Goal: Task Accomplishment & Management: Use online tool/utility

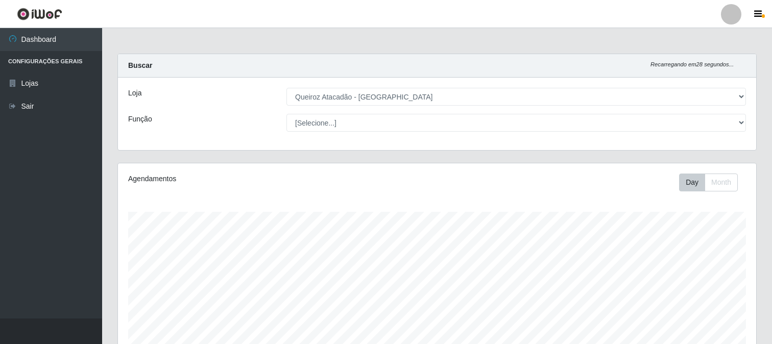
select select "464"
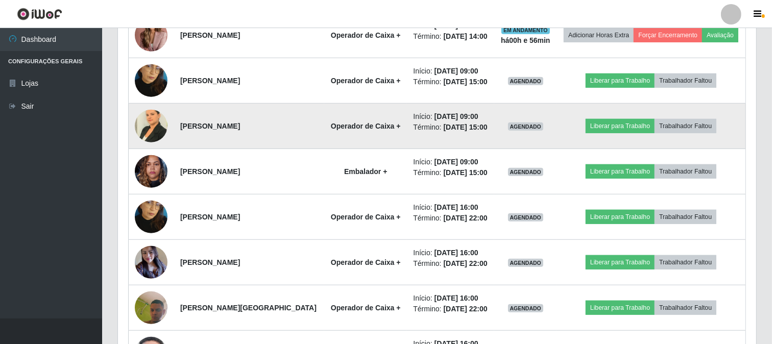
scroll to position [211, 638]
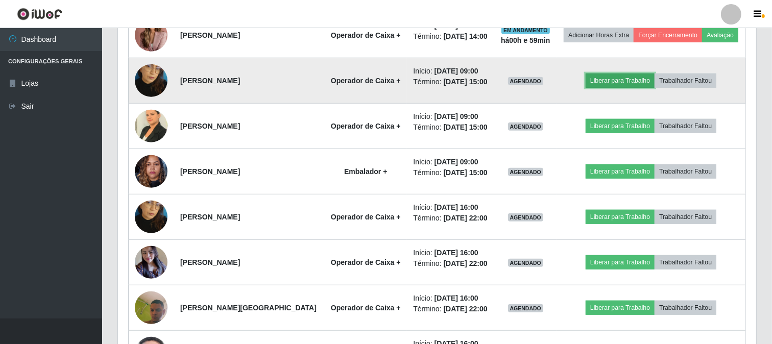
click at [624, 88] on button "Liberar para Trabalho" at bounding box center [619, 80] width 69 height 14
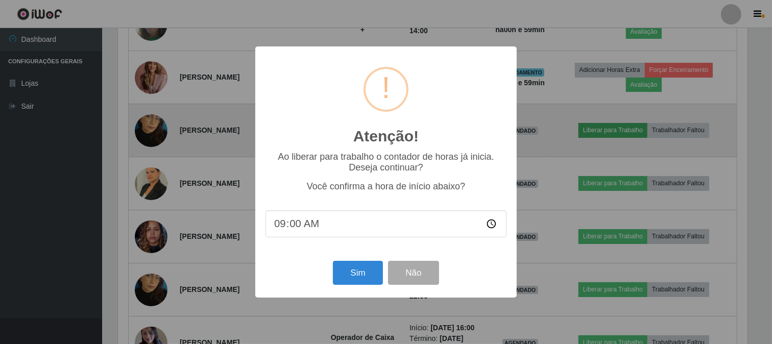
scroll to position [211, 631]
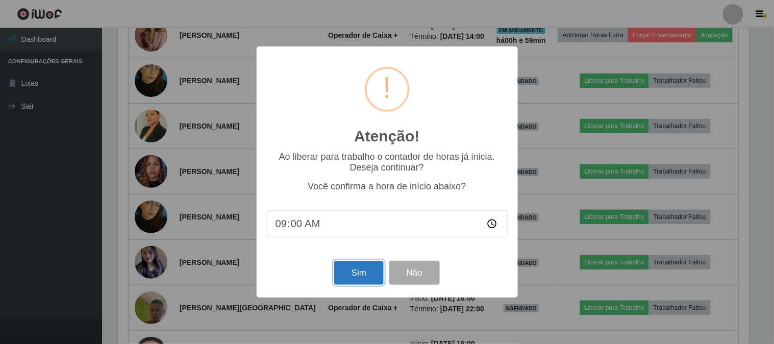
click at [357, 273] on button "Sim" at bounding box center [358, 273] width 49 height 24
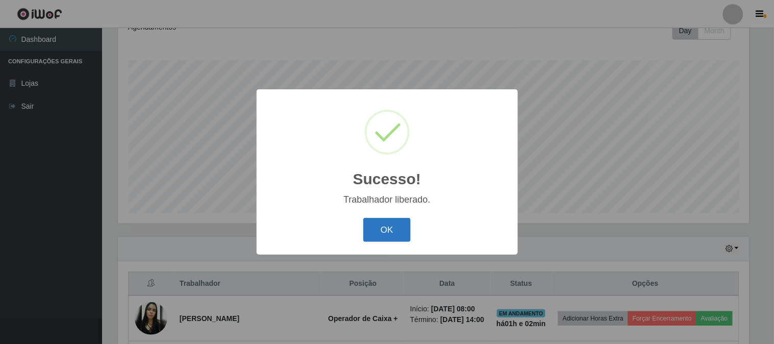
click at [409, 230] on button "OK" at bounding box center [386, 230] width 47 height 24
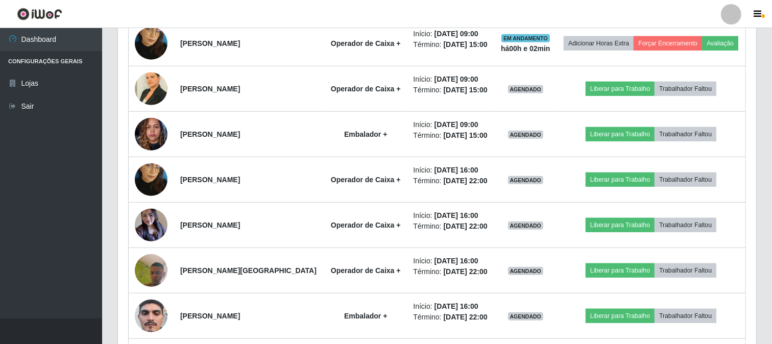
scroll to position [718, 0]
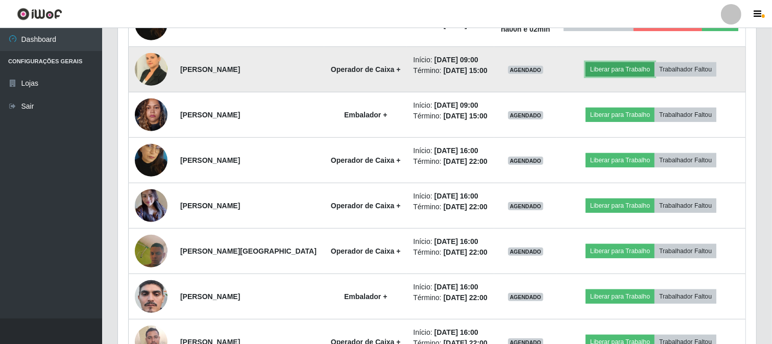
click at [615, 77] on button "Liberar para Trabalho" at bounding box center [619, 69] width 69 height 14
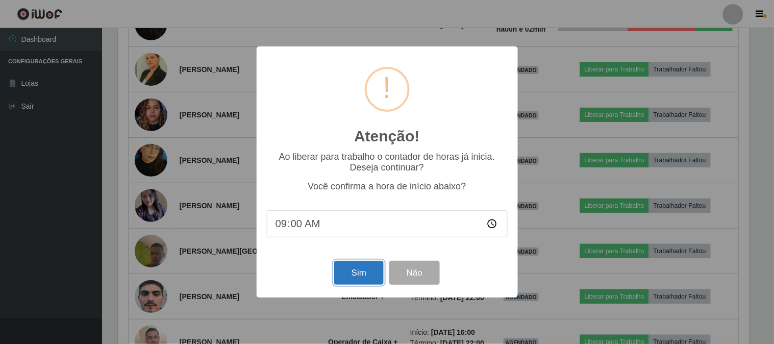
click at [349, 269] on button "Sim" at bounding box center [358, 273] width 49 height 24
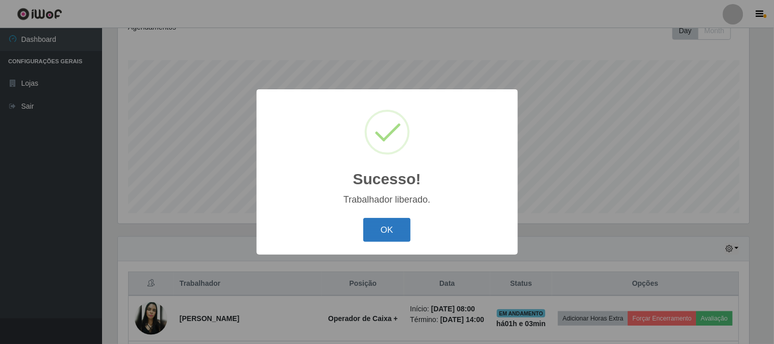
click at [394, 221] on button "OK" at bounding box center [386, 230] width 47 height 24
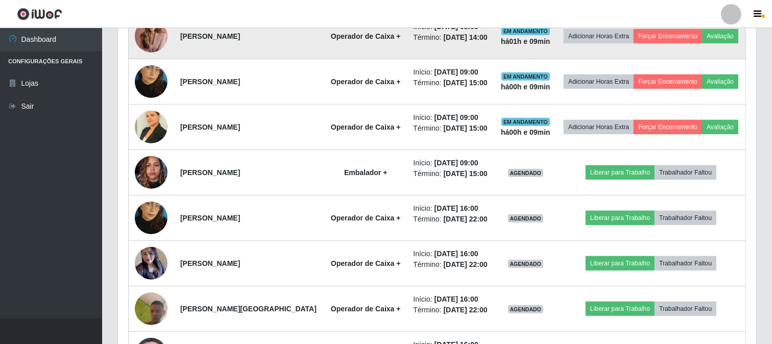
scroll to position [662, 0]
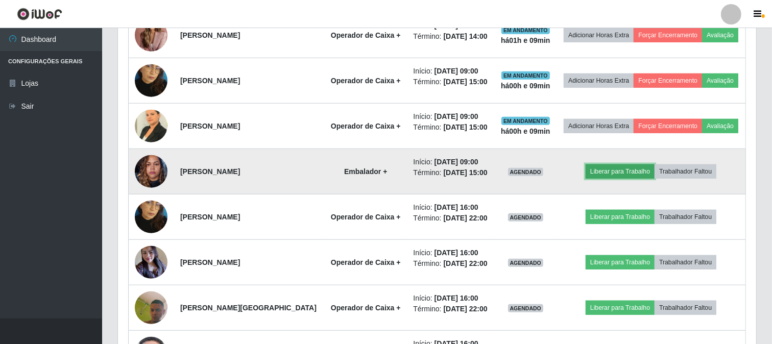
click at [623, 179] on button "Liberar para Trabalho" at bounding box center [619, 171] width 69 height 14
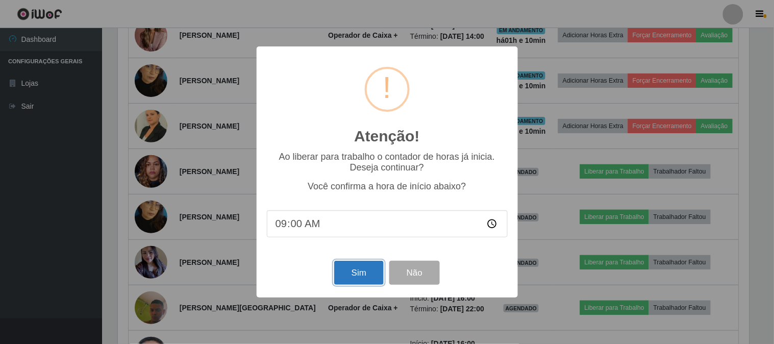
click at [362, 268] on button "Sim" at bounding box center [358, 273] width 49 height 24
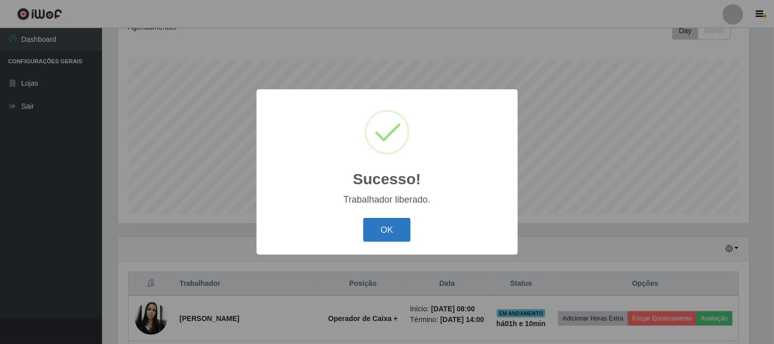
click at [374, 230] on button "OK" at bounding box center [386, 230] width 47 height 24
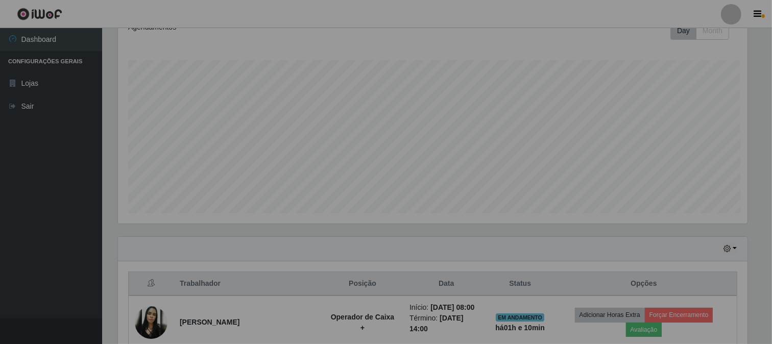
scroll to position [211, 638]
